Goal: Find specific page/section: Find specific page/section

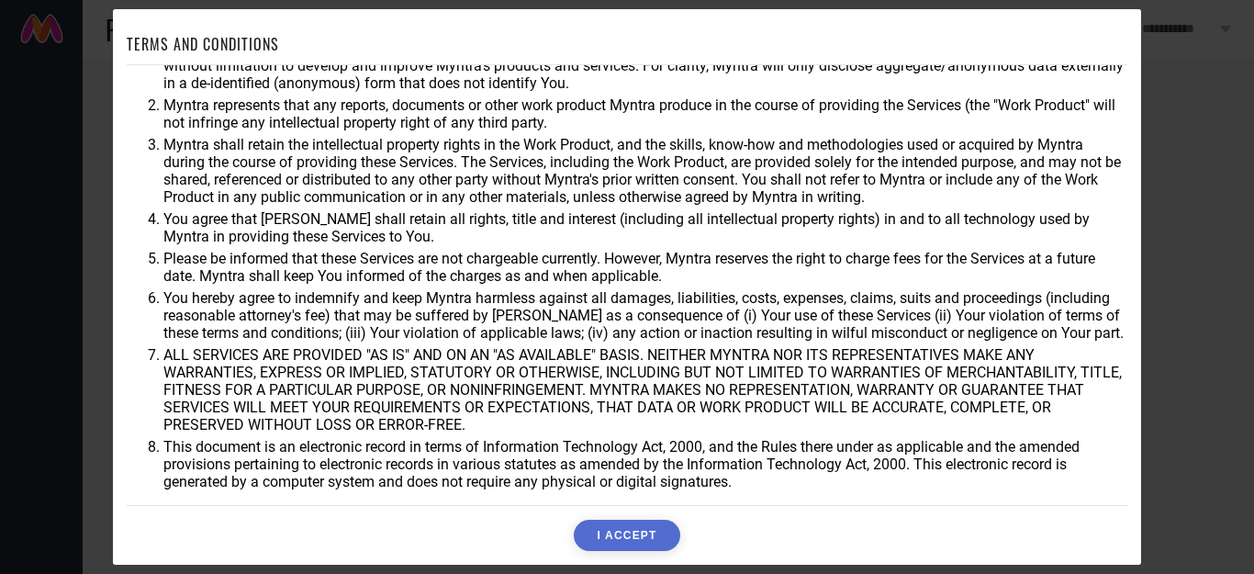
scroll to position [2, 0]
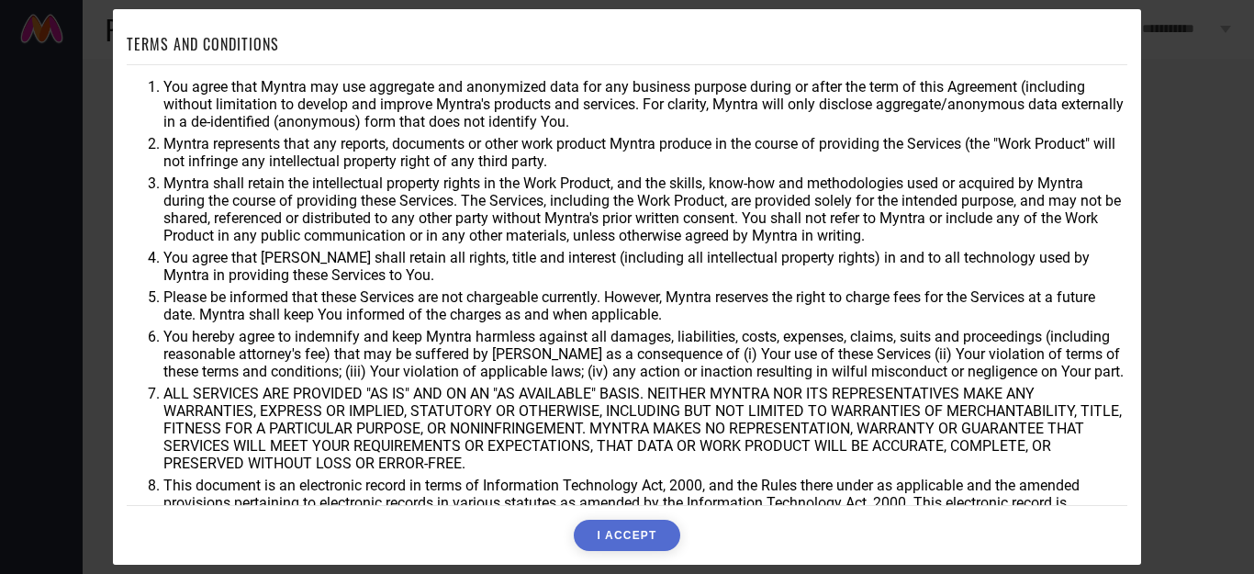
click at [629, 556] on div "TERMS AND CONDITIONS You agree that Myntra may use aggregate and anonymized dat…" at bounding box center [627, 286] width 1028 height 555
click at [662, 536] on button "I ACCEPT" at bounding box center [627, 535] width 106 height 31
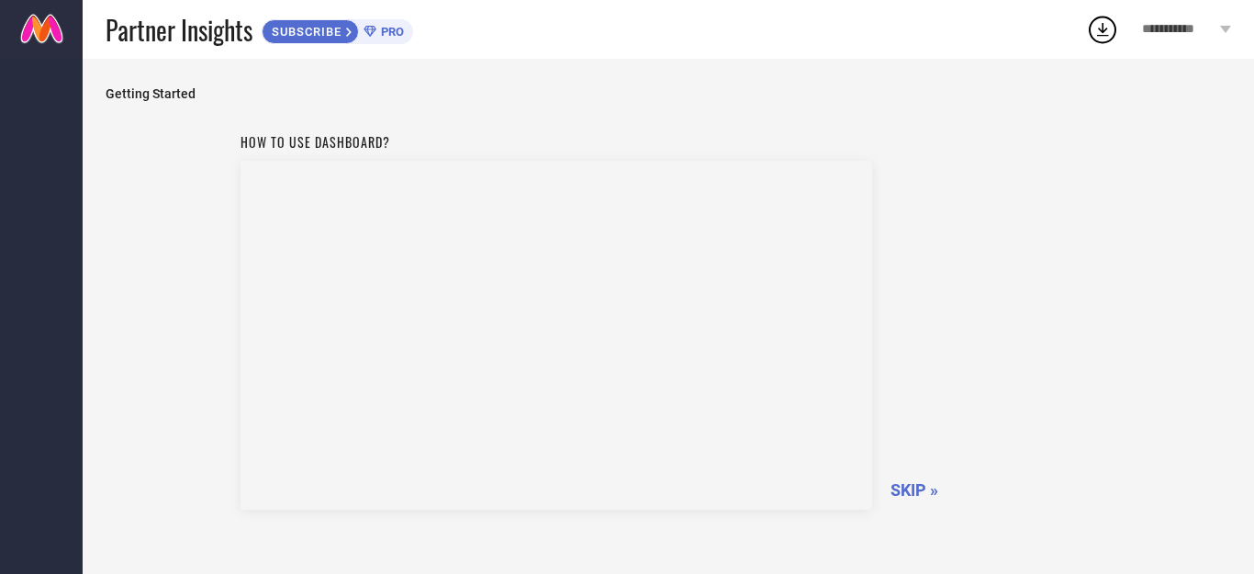
click at [921, 485] on span "SKIP »" at bounding box center [914, 489] width 48 height 19
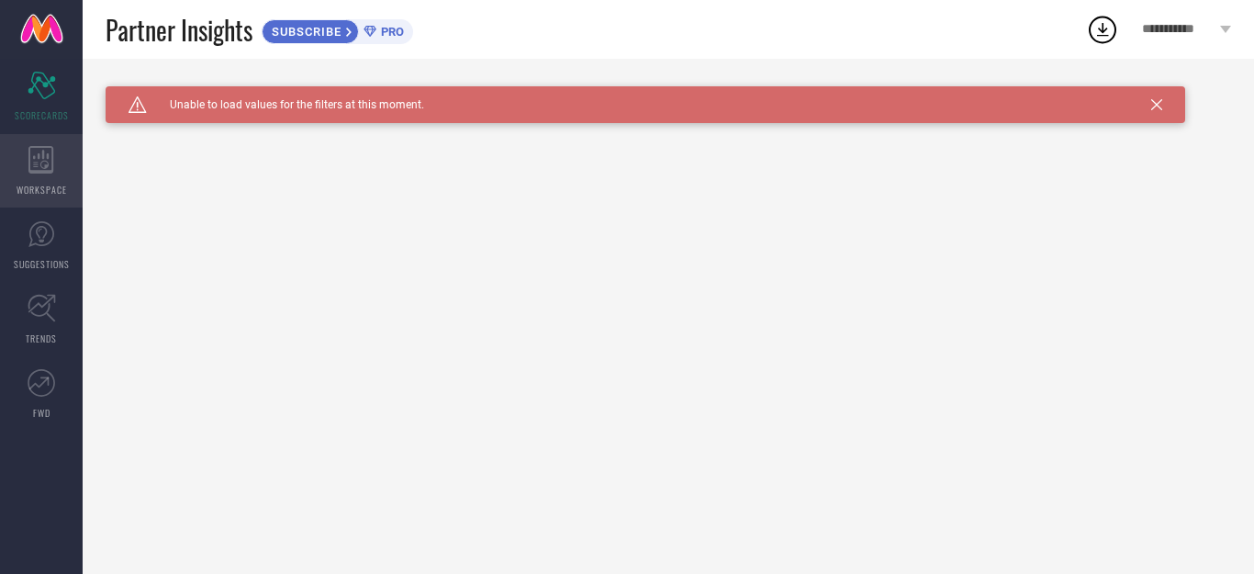
click at [44, 155] on icon at bounding box center [40, 160] width 25 height 28
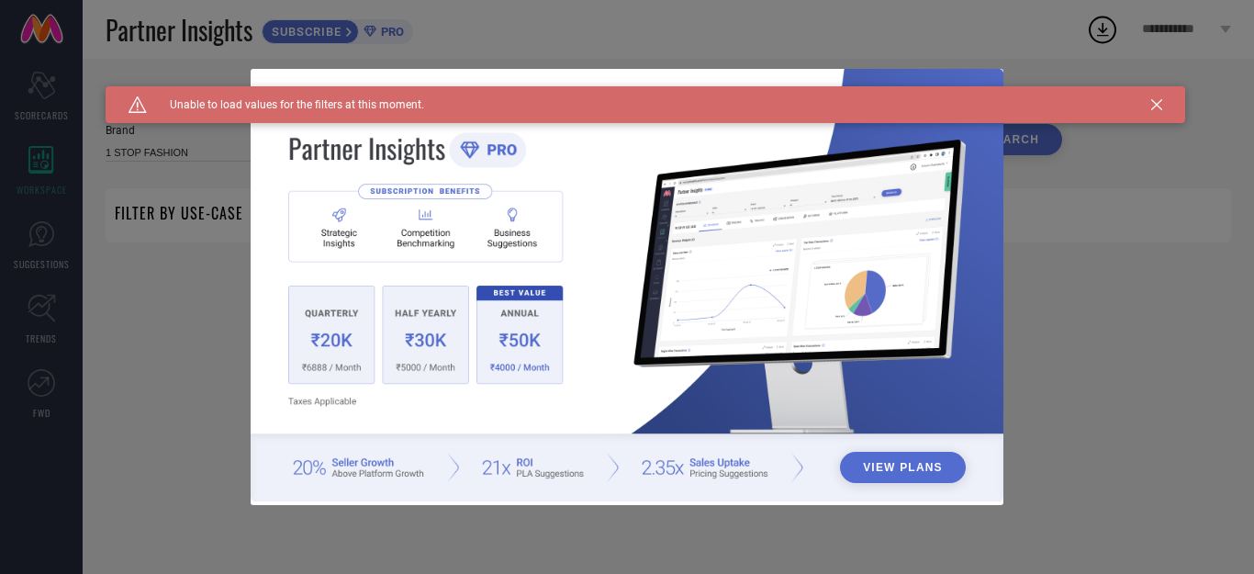
type input "1 STOP FASHION"
type input "All"
click at [43, 244] on div "View Plans" at bounding box center [627, 287] width 1254 height 574
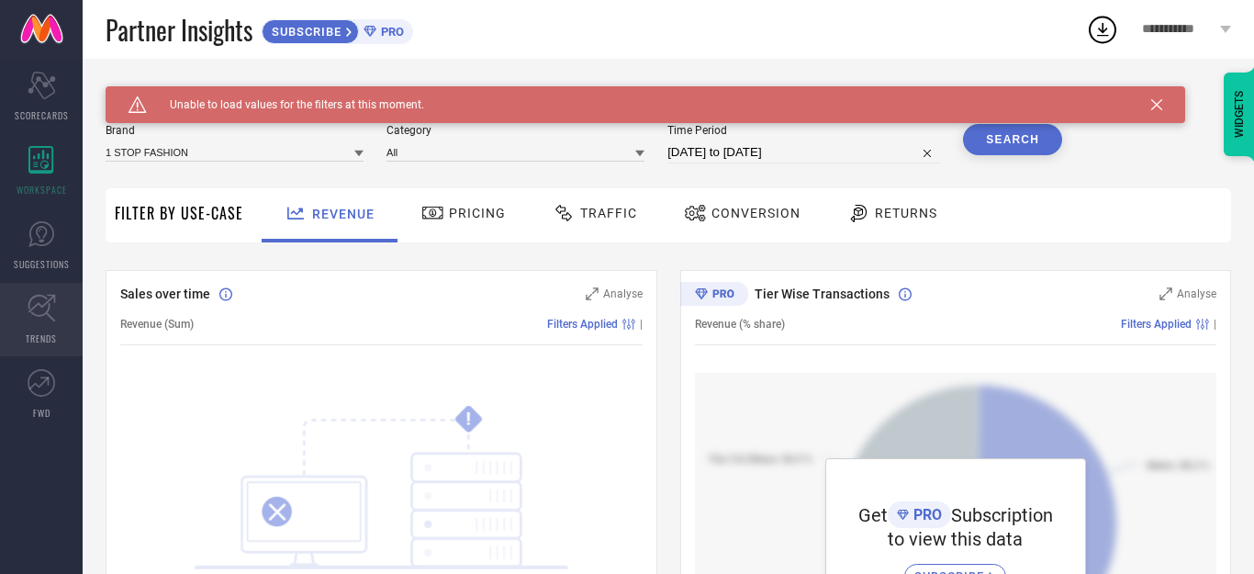
click at [47, 308] on icon at bounding box center [42, 308] width 28 height 28
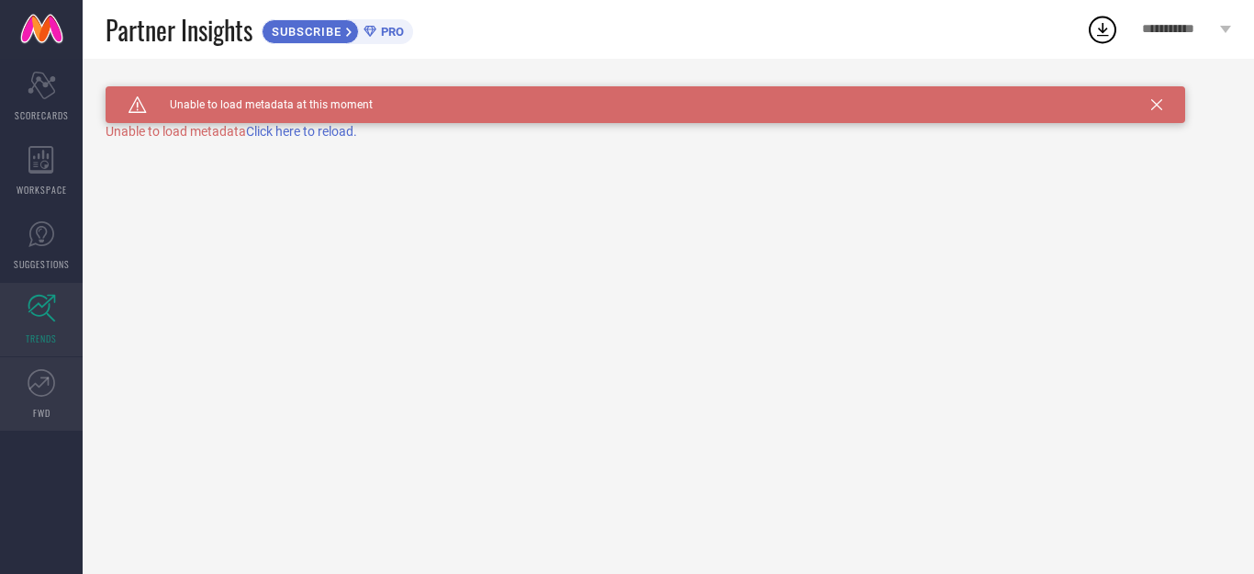
click at [39, 387] on icon at bounding box center [42, 383] width 28 height 28
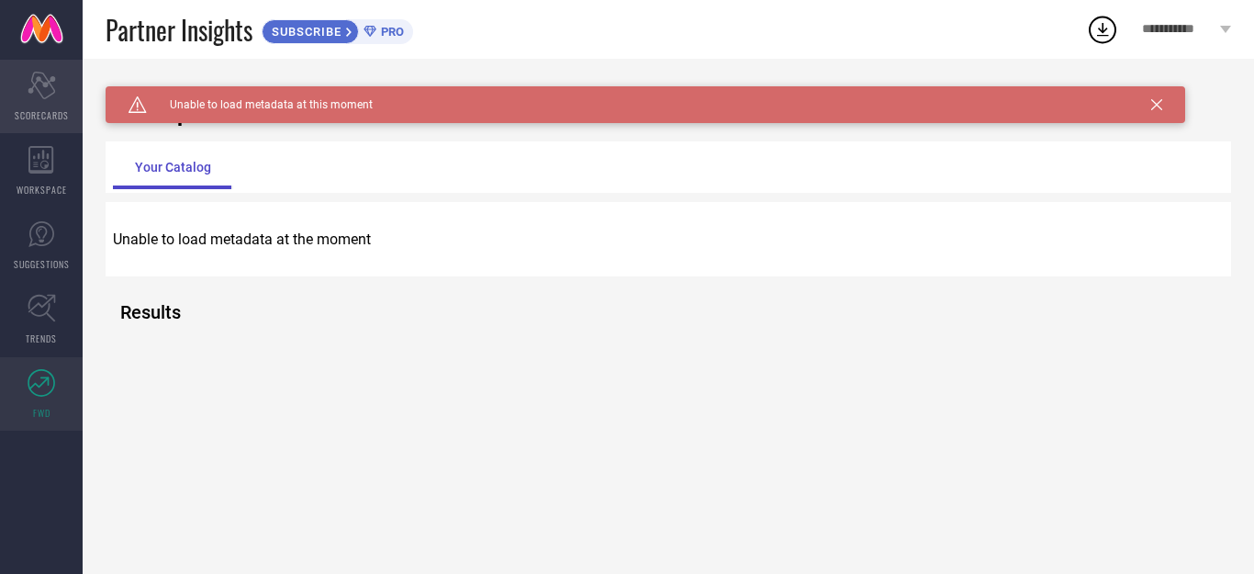
click at [54, 108] on span "SCORECARDS" at bounding box center [42, 115] width 54 height 14
